Goal: Information Seeking & Learning: Learn about a topic

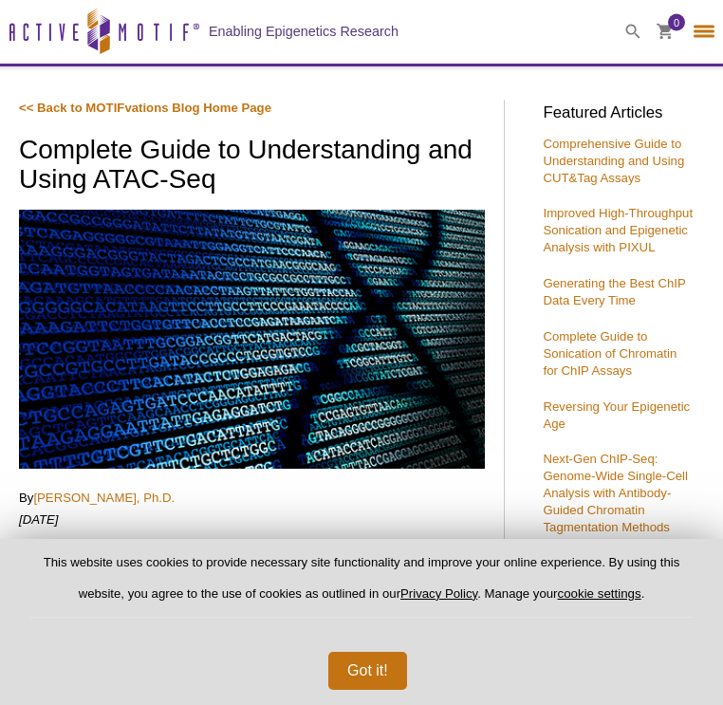
select select "France"
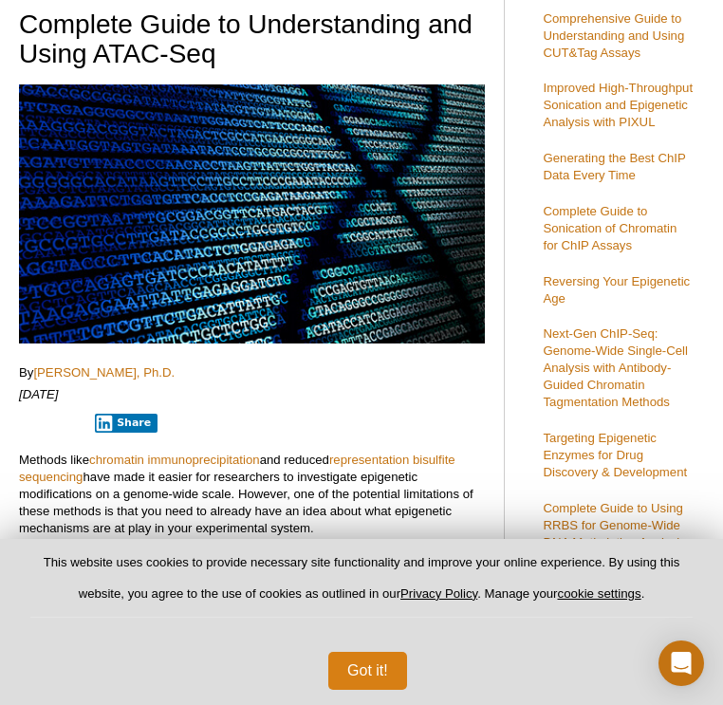
click at [353, 675] on button "Got it!" at bounding box center [367, 671] width 79 height 38
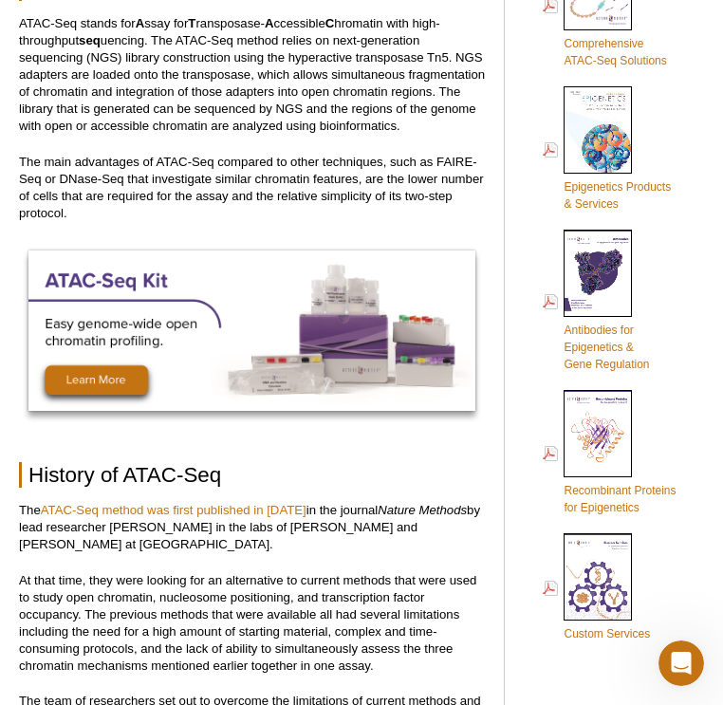
scroll to position [1155, 0]
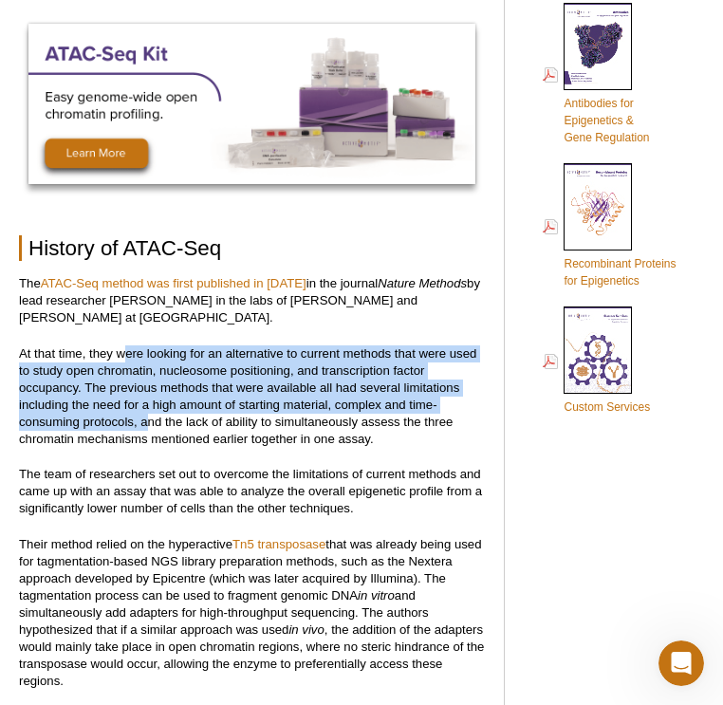
drag, startPoint x: 127, startPoint y: 353, endPoint x: 153, endPoint y: 419, distance: 71.2
click at [153, 418] on p "At that time, they were looking for an alternative to current methods that were…" at bounding box center [252, 396] width 466 height 102
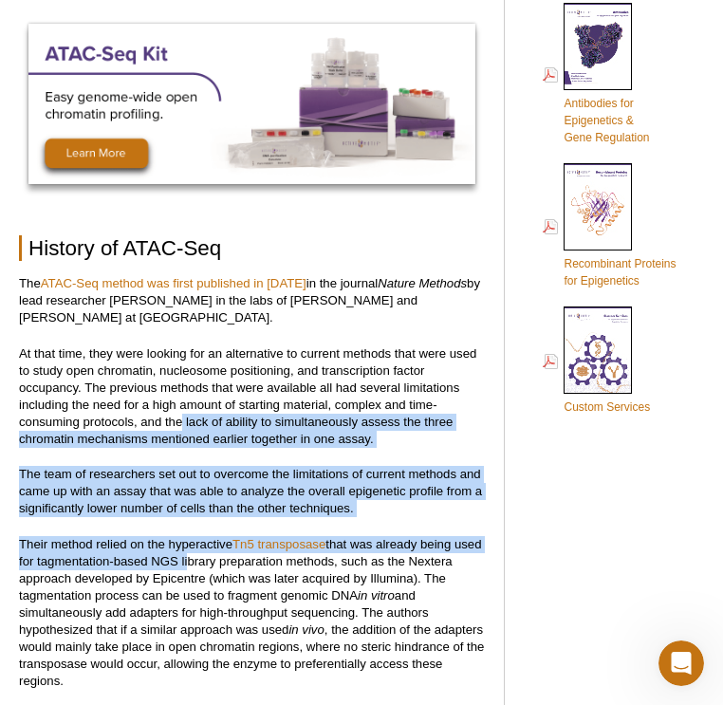
drag, startPoint x: 181, startPoint y: 421, endPoint x: 215, endPoint y: 557, distance: 139.9
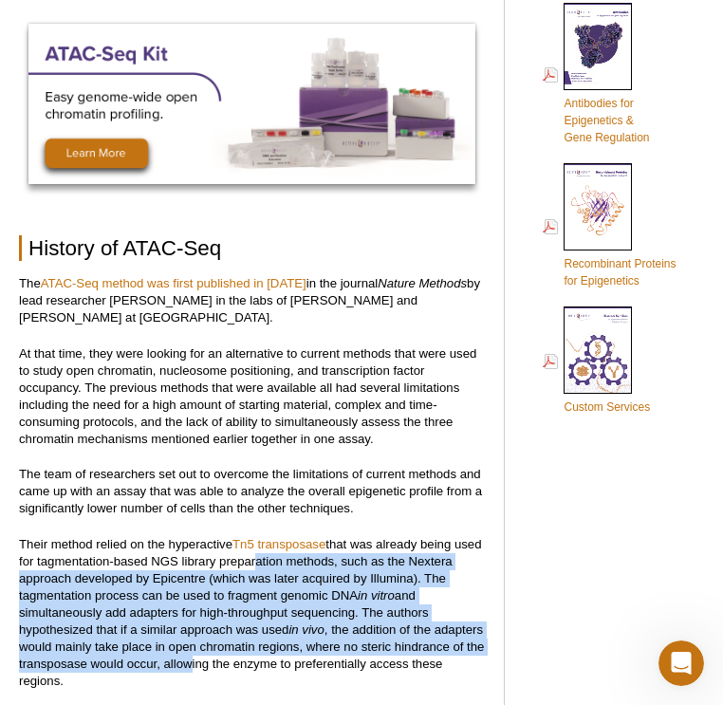
drag, startPoint x: 279, startPoint y: 554, endPoint x: 285, endPoint y: 667, distance: 113.0
click at [285, 667] on p "Their method relied on the hyperactive Tn5 transposase that was already being u…" at bounding box center [252, 613] width 466 height 154
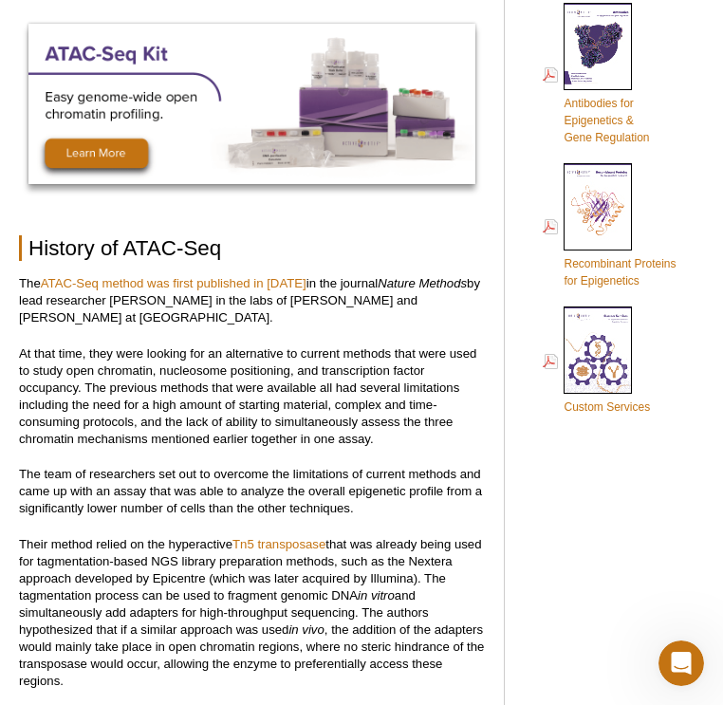
click at [303, 602] on p "Their method relied on the hyperactive Tn5 transposase that was already being u…" at bounding box center [252, 613] width 466 height 154
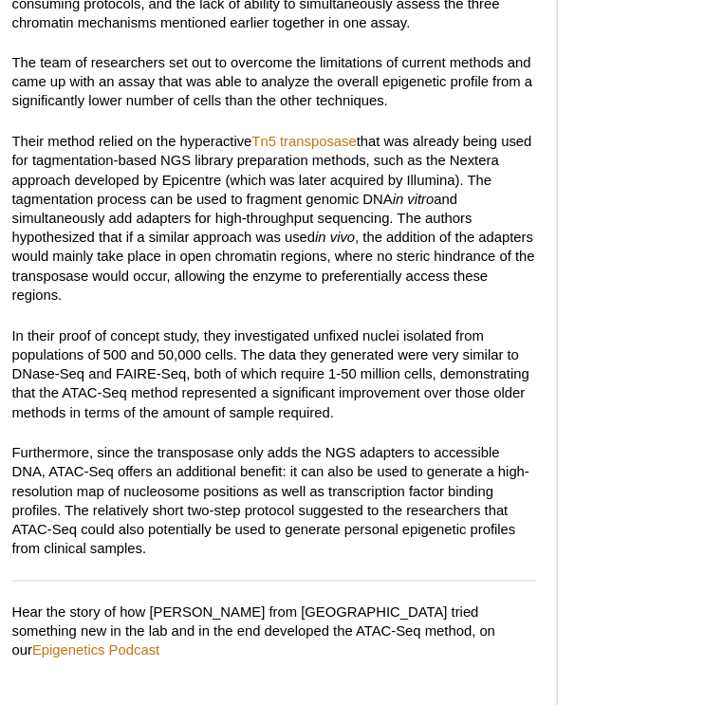
scroll to position [1497, 0]
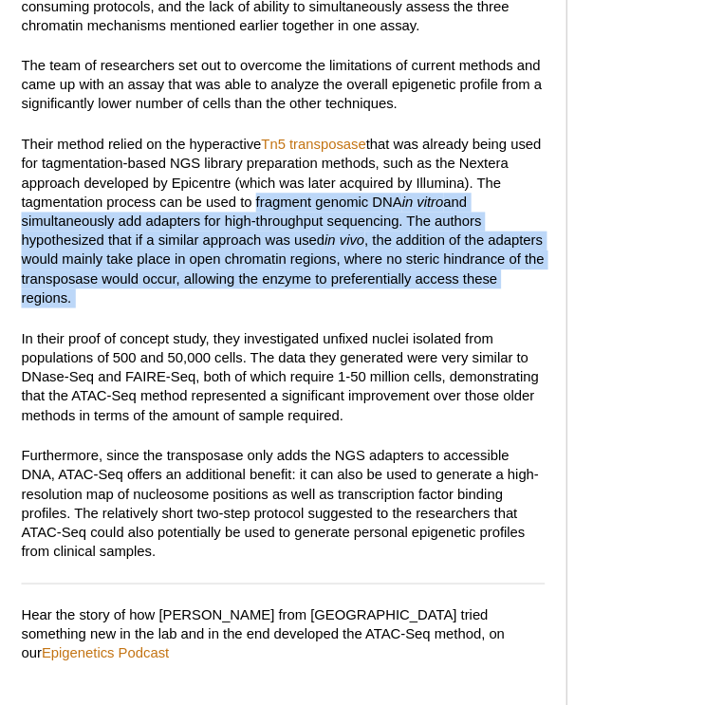
drag, startPoint x: 224, startPoint y: 173, endPoint x: 253, endPoint y: 282, distance: 113.0
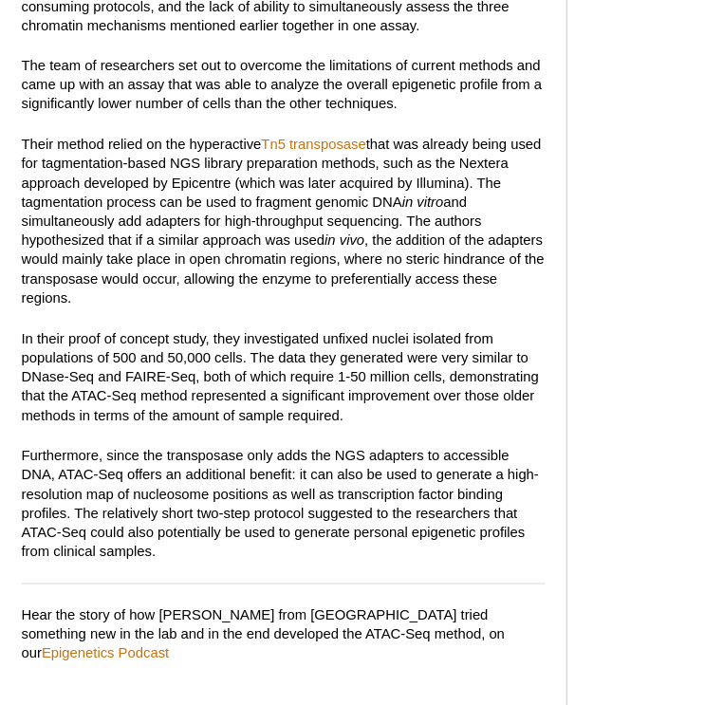
click at [274, 242] on p "Their method relied on the hyperactive Tn5 transposase that was already being u…" at bounding box center [252, 271] width 466 height 154
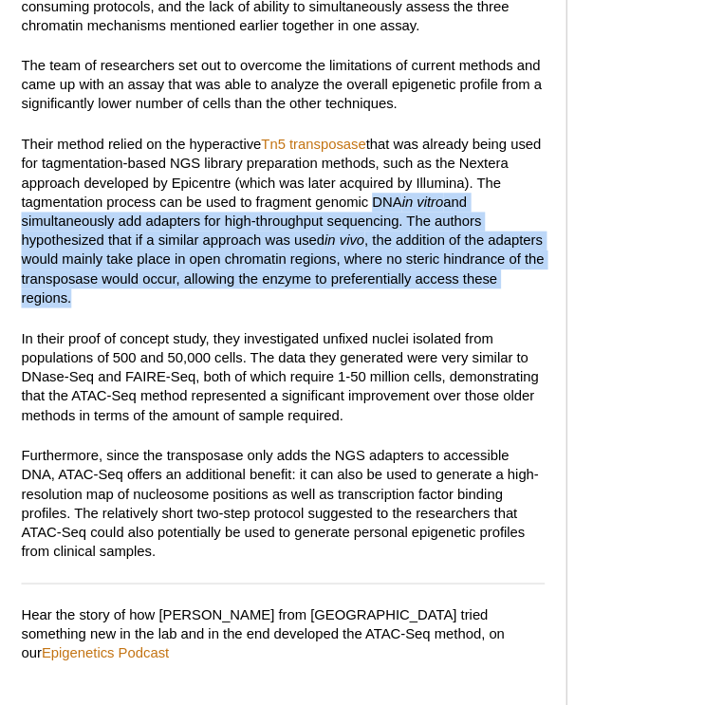
drag, startPoint x: 266, startPoint y: 261, endPoint x: 324, endPoint y: 183, distance: 97.5
click at [324, 194] on p "Their method relied on the hyperactive Tn5 transposase that was already being u…" at bounding box center [252, 271] width 466 height 154
click at [308, 237] on p "Their method relied on the hyperactive Tn5 transposase that was already being u…" at bounding box center [252, 271] width 466 height 154
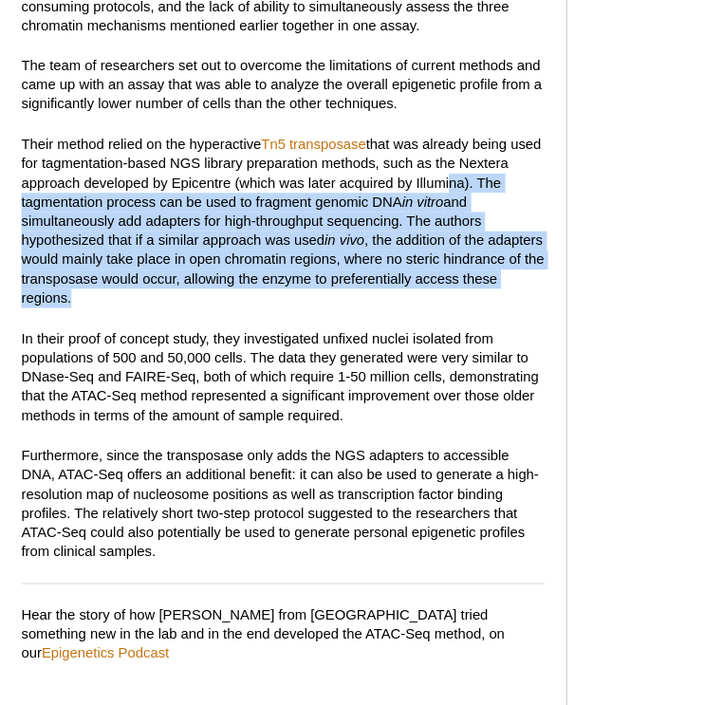
drag, startPoint x: 295, startPoint y: 266, endPoint x: 396, endPoint y: 157, distance: 148.3
click at [396, 194] on p "Their method relied on the hyperactive Tn5 transposase that was already being u…" at bounding box center [252, 271] width 466 height 154
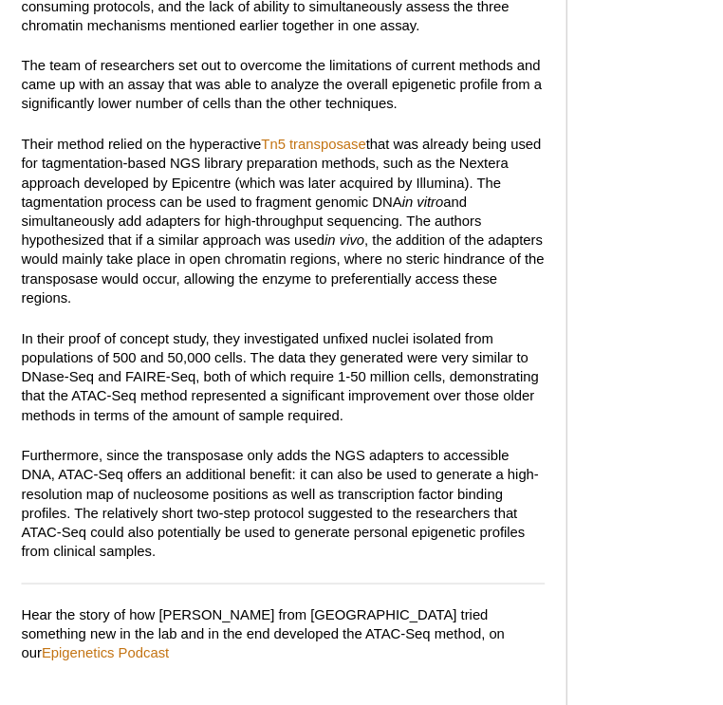
click at [306, 367] on p "In their proof of concept study, they investigated unfixed nuclei isolated from…" at bounding box center [252, 409] width 466 height 85
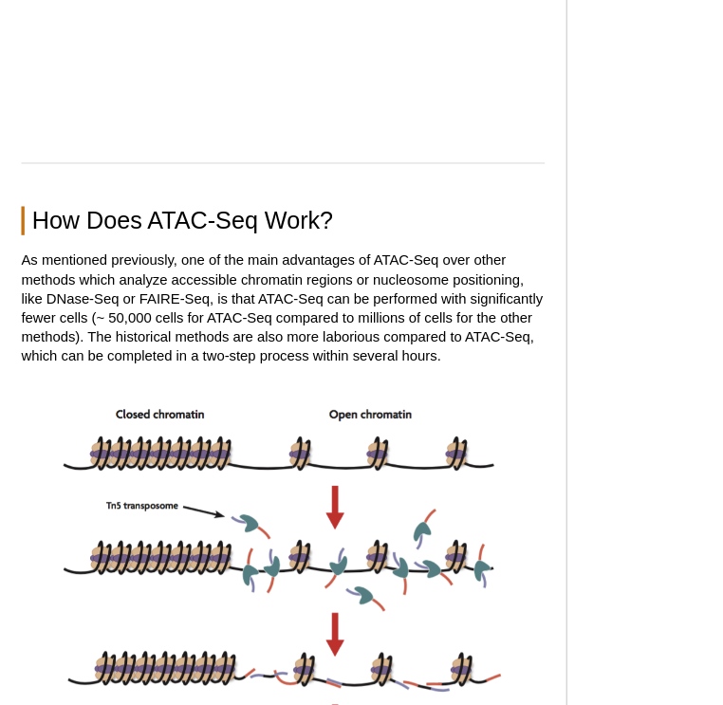
scroll to position [2172, 0]
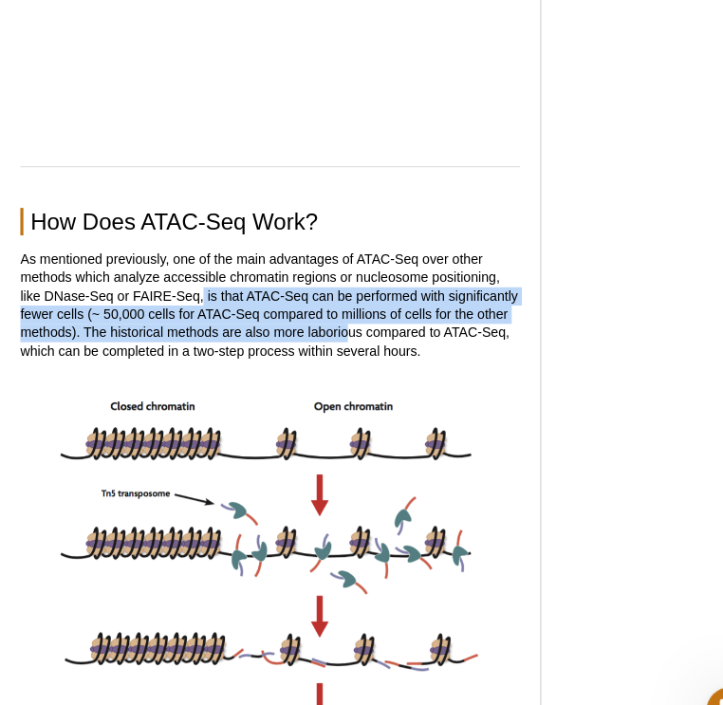
drag, startPoint x: 191, startPoint y: 273, endPoint x: 326, endPoint y: 301, distance: 138.4
click at [326, 301] on p "As mentioned previously, one of the main advantages of ATAC-Seq over other meth…" at bounding box center [252, 284] width 466 height 102
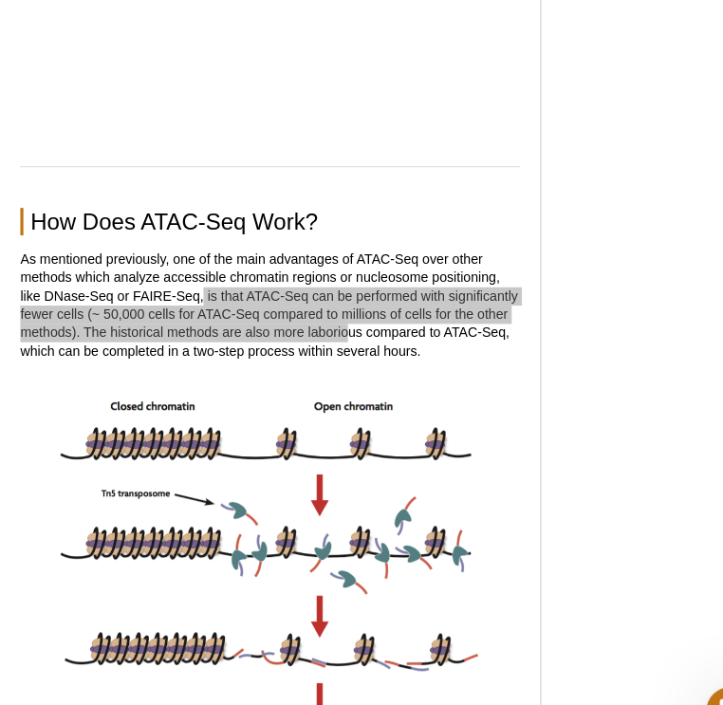
drag, startPoint x: 667, startPoint y: 149, endPoint x: 322, endPoint y: 276, distance: 367.9
click at [322, 276] on p "As mentioned previously, one of the main advantages of ATAC-Seq over other meth…" at bounding box center [252, 284] width 466 height 102
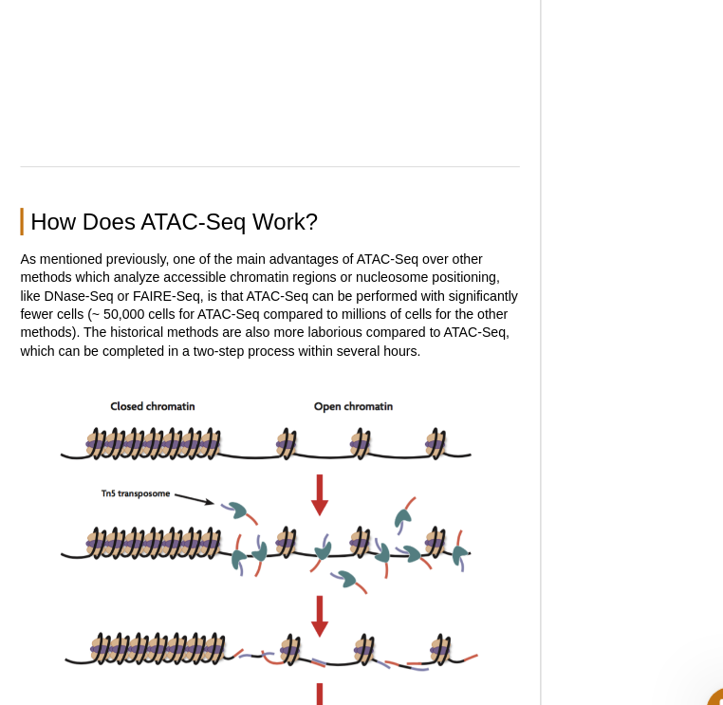
click at [314, 315] on p "As mentioned previously, one of the main advantages of ATAC-Seq over other meth…" at bounding box center [252, 284] width 466 height 102
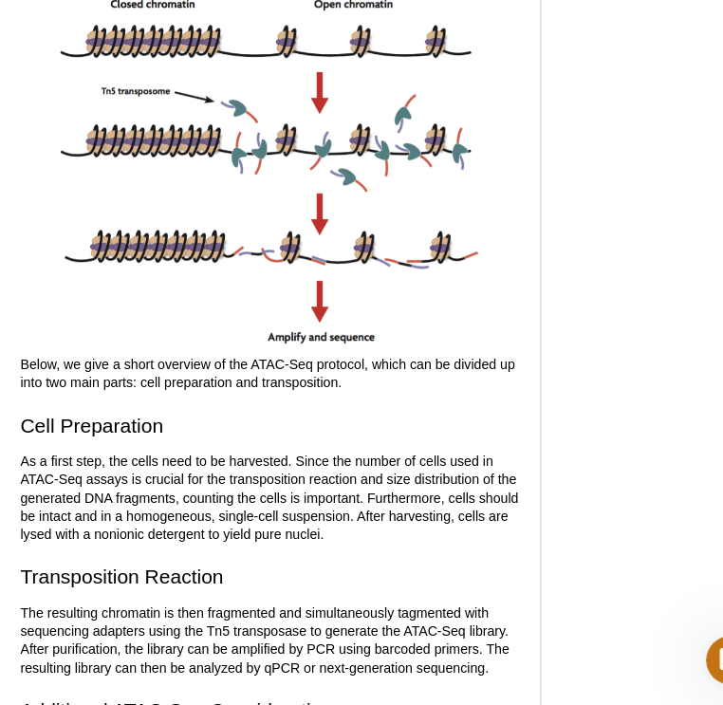
scroll to position [2506, 0]
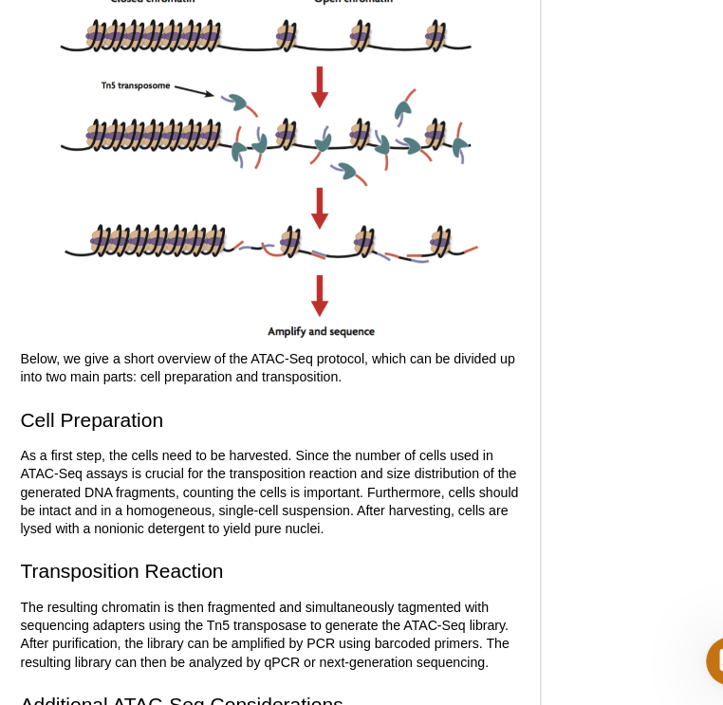
click at [323, 604] on p "The resulting chromatin is then fragmented and simultaneously tagmented with se…" at bounding box center [252, 638] width 466 height 68
